Goal: Check status: Check status

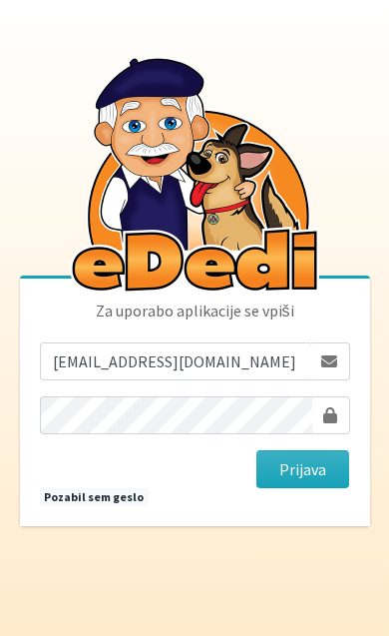
type input "ziga.dobnikar@protonmail.com"
click at [302, 488] on button "Prijava" at bounding box center [303, 469] width 94 height 38
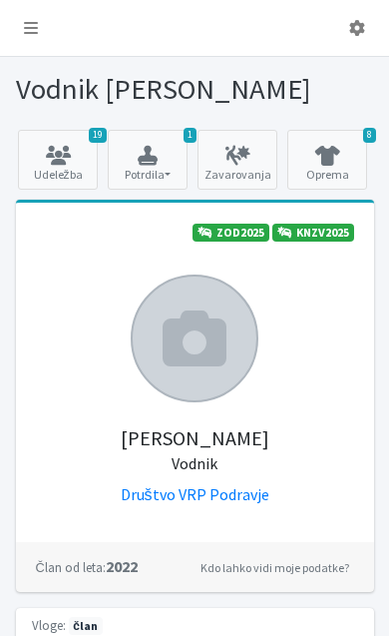
click at [21, 22] on link at bounding box center [31, 28] width 46 height 40
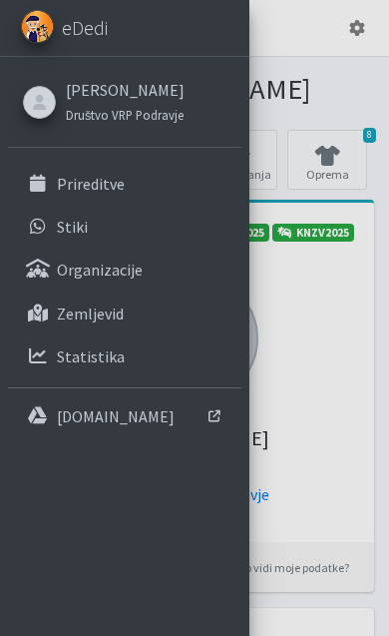
click at [52, 196] on link "Prireditve" at bounding box center [124, 184] width 233 height 40
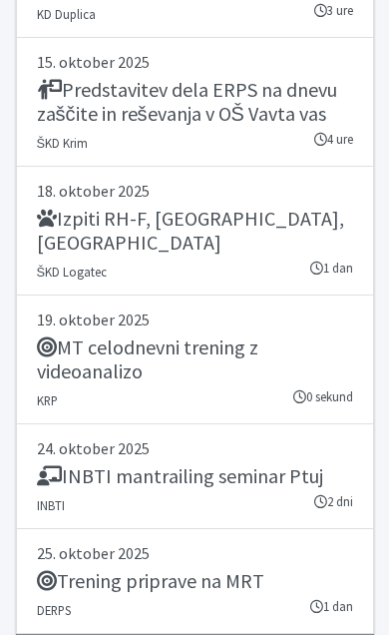
scroll to position [6172, 0]
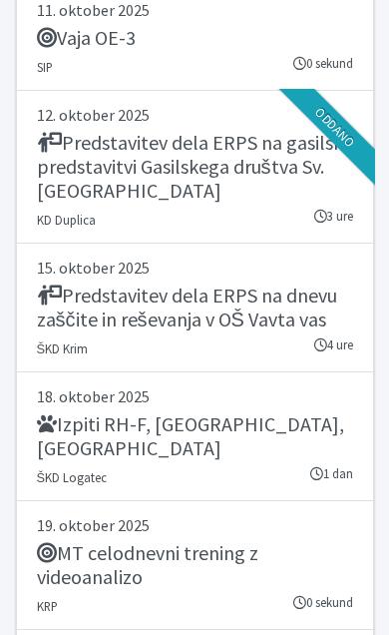
click at [318, 468] on icon at bounding box center [316, 474] width 13 height 13
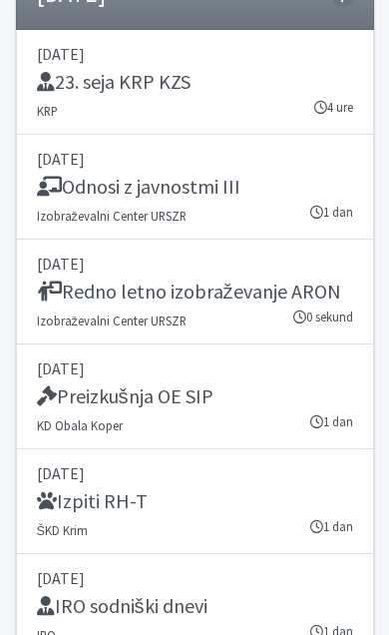
scroll to position [7042, 0]
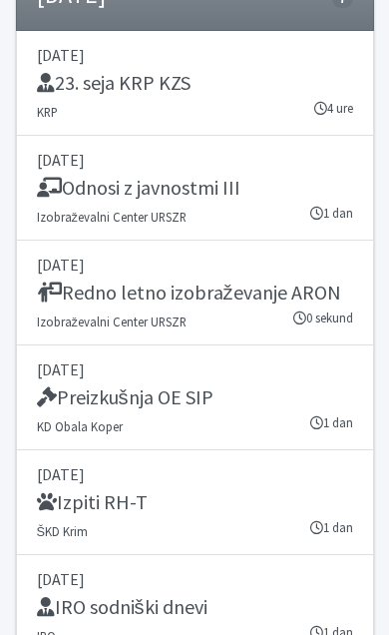
click at [85, 490] on h5 "Izpiti RH-T" at bounding box center [92, 502] width 111 height 24
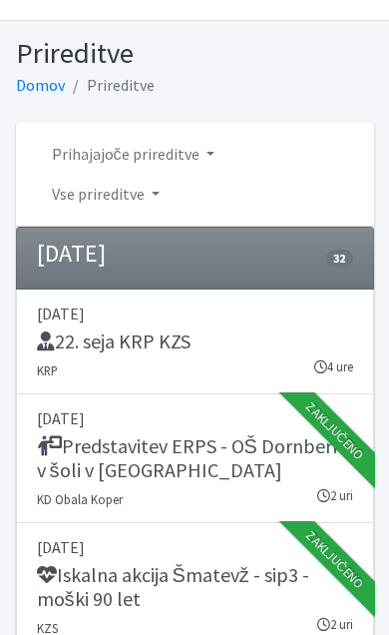
scroll to position [0, 0]
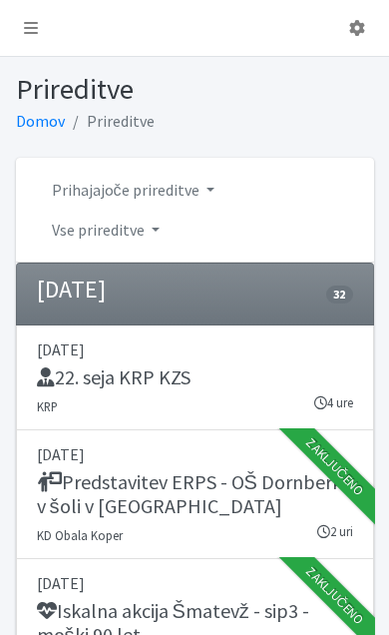
click at [33, 36] on link at bounding box center [31, 28] width 46 height 40
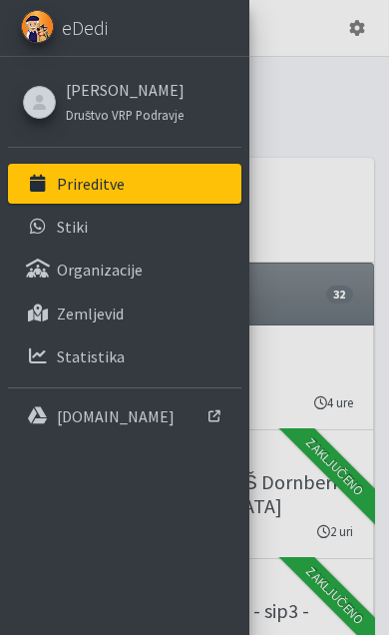
click at [53, 94] on div at bounding box center [39, 102] width 33 height 33
click at [91, 92] on link "[PERSON_NAME] [PERSON_NAME]" at bounding box center [125, 90] width 119 height 24
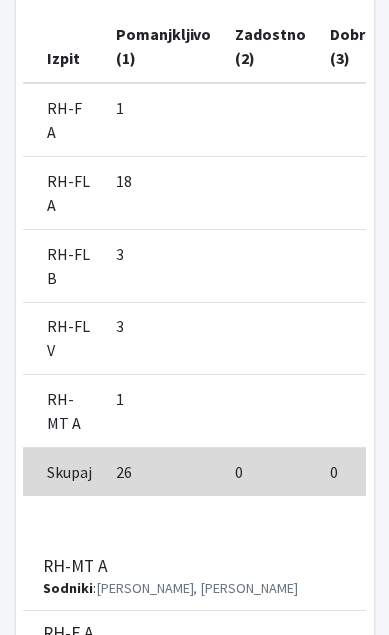
scroll to position [787, 0]
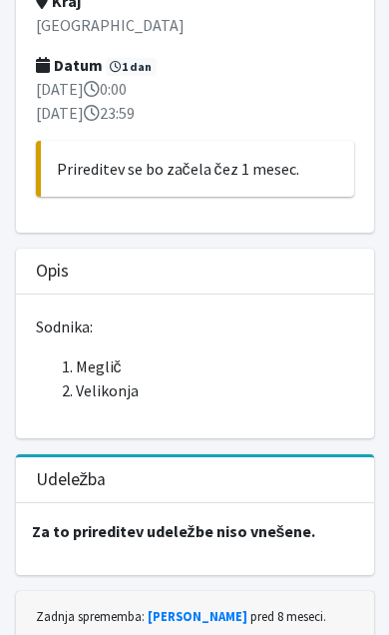
scroll to position [270, 0]
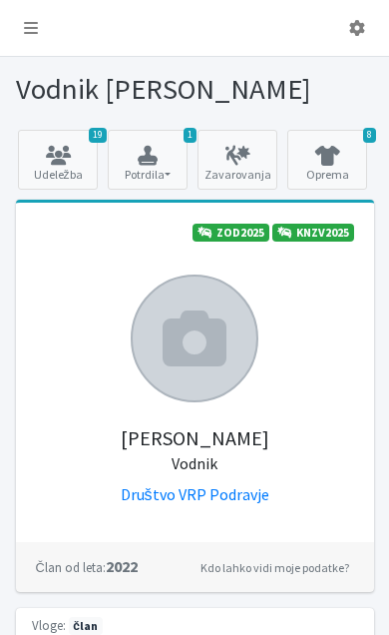
click at [46, 166] on link "19 Udeležba" at bounding box center [58, 160] width 80 height 60
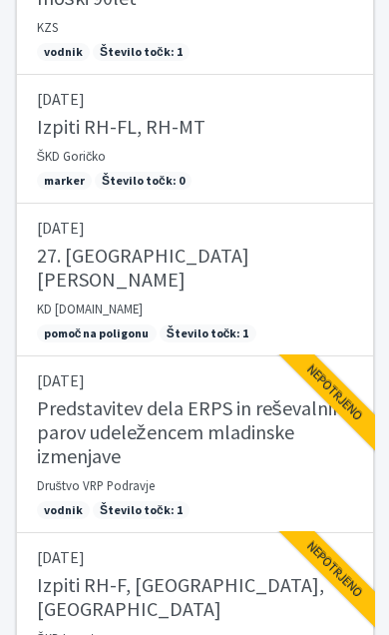
scroll to position [2836, 0]
